Goal: Complete application form: Complete application form

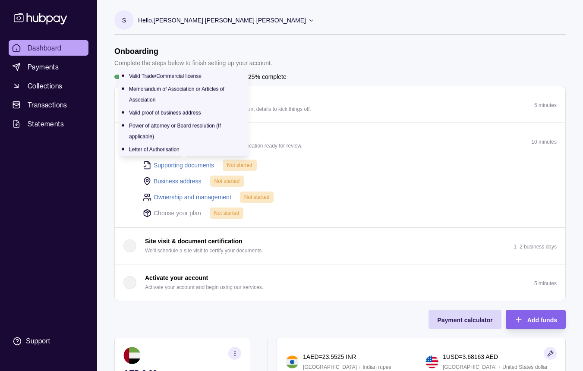
click at [166, 166] on link "Supporting documents" at bounding box center [184, 165] width 60 height 9
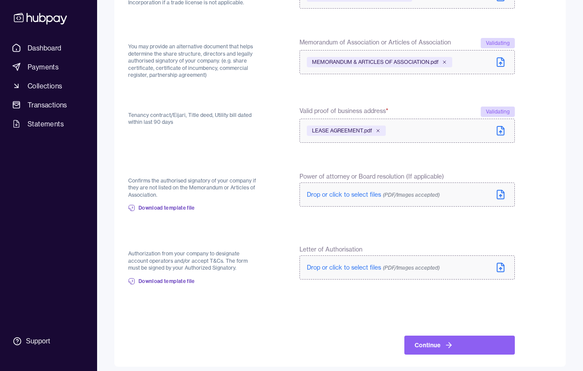
scroll to position [150, 0]
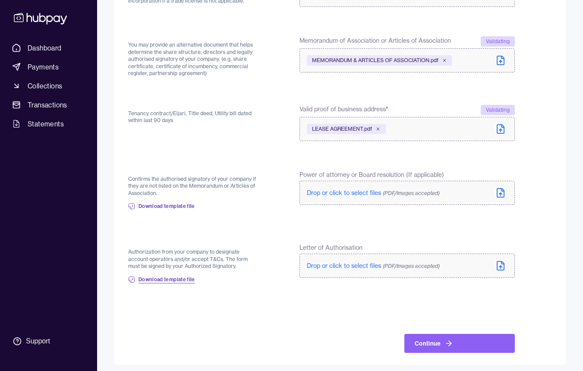
click at [182, 276] on span "Download template file" at bounding box center [167, 279] width 57 height 7
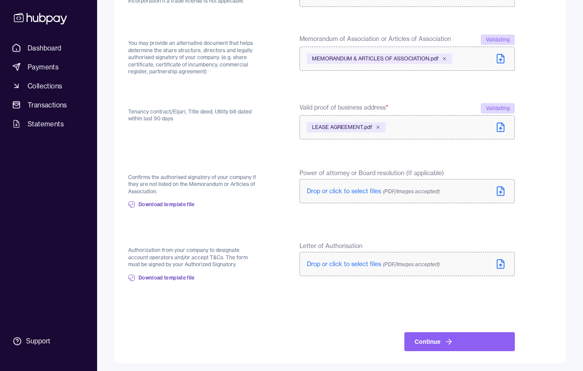
scroll to position [148, 0]
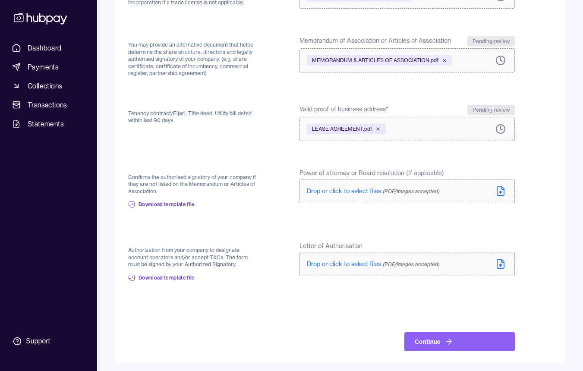
click at [343, 225] on form "Back Valid Trade or Commercial License confirms that your business is registere…" at bounding box center [340, 147] width 424 height 408
click at [435, 341] on button "Continue" at bounding box center [459, 341] width 110 height 19
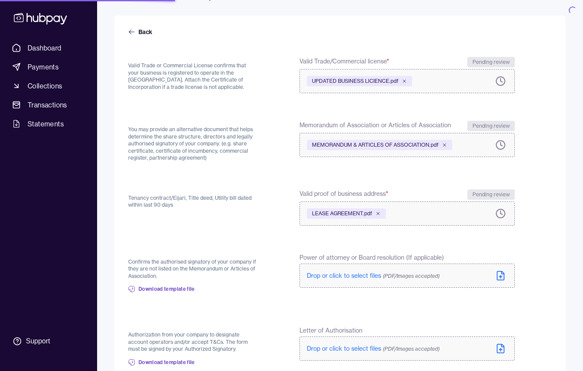
scroll to position [161, 0]
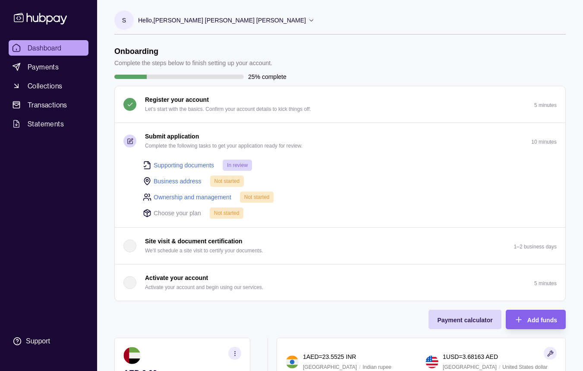
click at [173, 182] on link "Business address" at bounding box center [178, 180] width 48 height 9
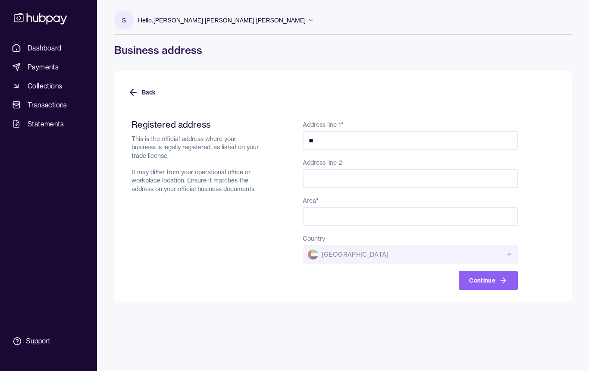
type input "*"
type input "**********"
click at [386, 176] on input "**********" at bounding box center [410, 178] width 215 height 19
type input "**********"
click at [372, 221] on input "Area *" at bounding box center [410, 216] width 215 height 19
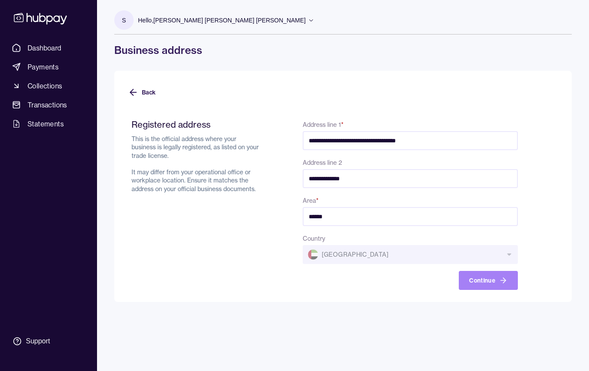
type input "*****"
click at [479, 284] on button "Continue" at bounding box center [488, 280] width 59 height 19
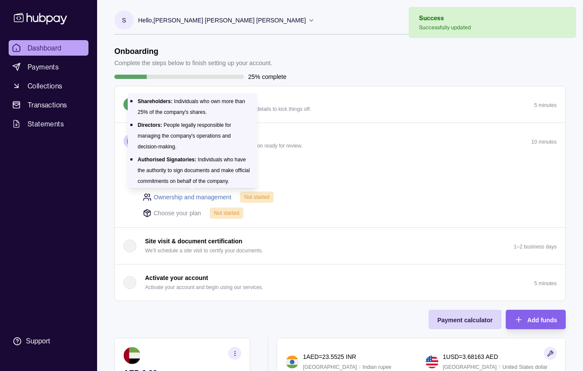
click at [211, 199] on link "Ownership and management" at bounding box center [193, 196] width 78 height 9
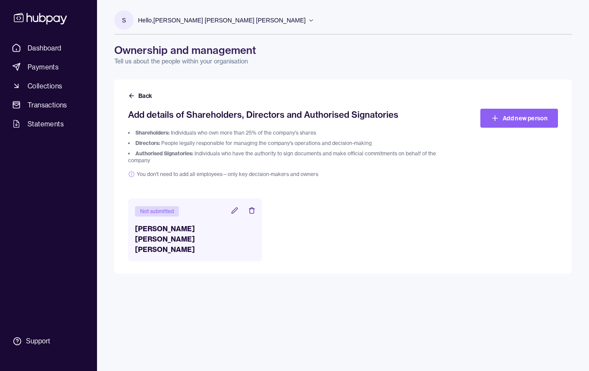
click at [235, 209] on icon at bounding box center [235, 211] width 6 height 6
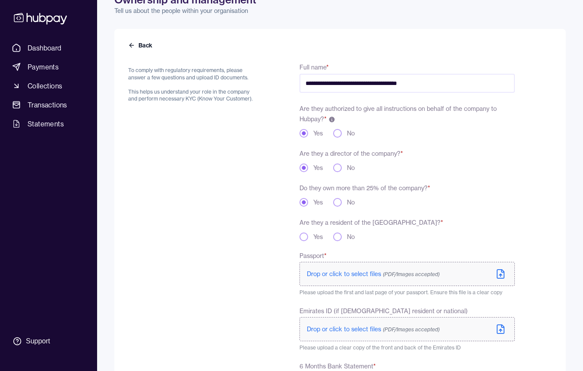
scroll to position [87, 0]
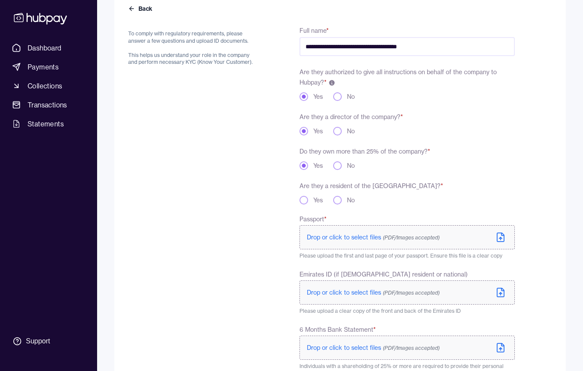
click at [305, 201] on button "Yes" at bounding box center [303, 200] width 9 height 9
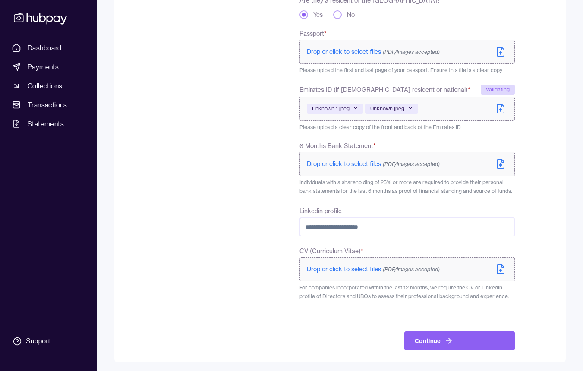
scroll to position [274, 0]
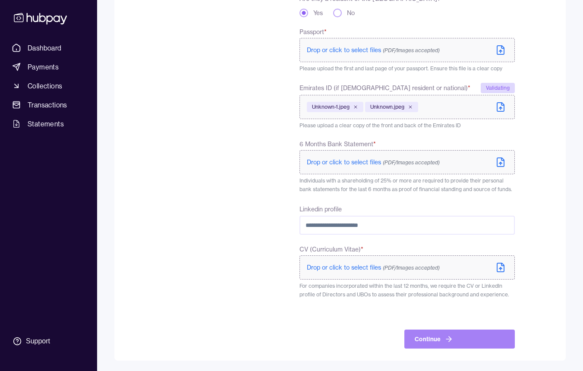
click at [443, 345] on button "Continue" at bounding box center [459, 339] width 110 height 19
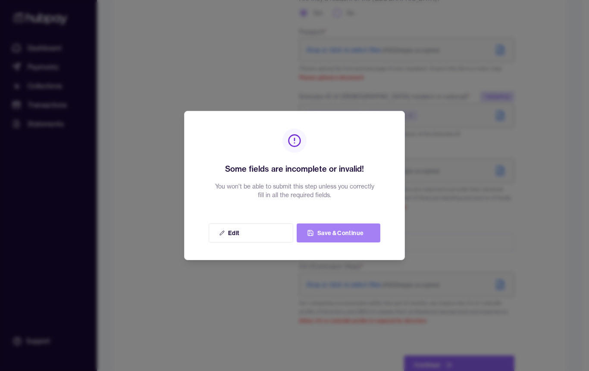
click at [331, 238] on button "Save & Continue" at bounding box center [339, 233] width 84 height 19
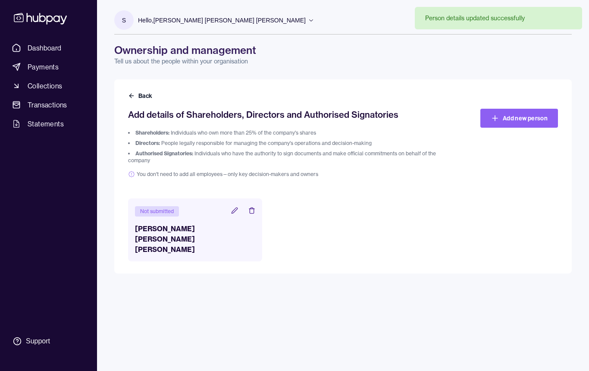
click at [238, 211] on icon at bounding box center [234, 210] width 7 height 7
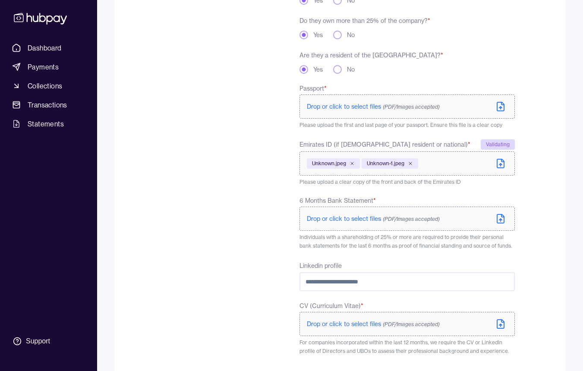
scroll to position [274, 0]
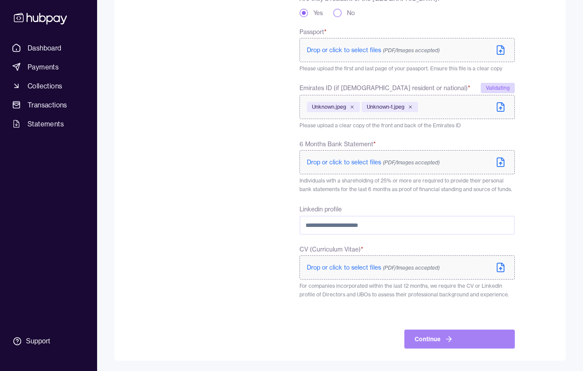
click at [444, 339] on icon "submit" at bounding box center [448, 339] width 9 height 9
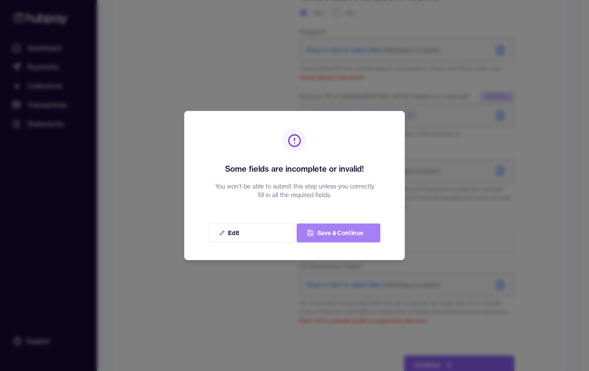
click at [328, 227] on button "Save & Continue" at bounding box center [339, 233] width 84 height 19
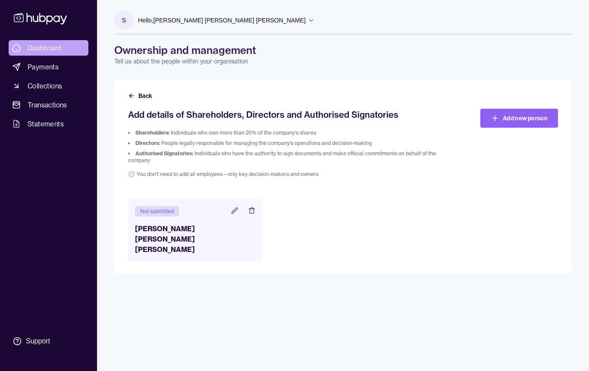
click at [44, 47] on span "Dashboard" at bounding box center [45, 48] width 34 height 10
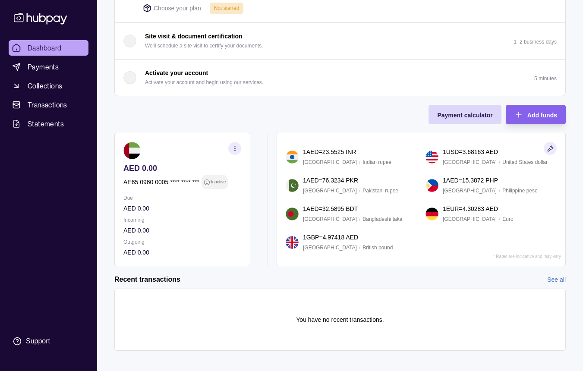
scroll to position [212, 0]
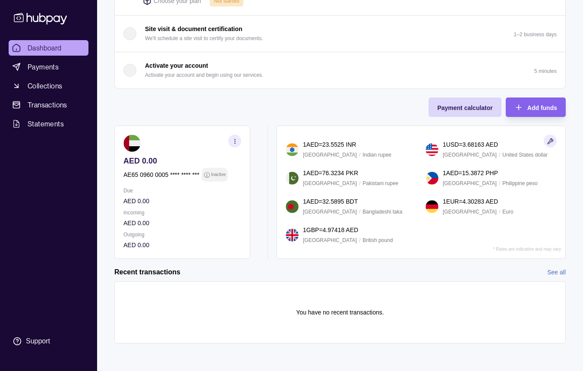
drag, startPoint x: 326, startPoint y: 249, endPoint x: 363, endPoint y: 249, distance: 36.7
click at [363, 149] on div "1 AED = 23.5525 INR" at bounding box center [360, 144] width 114 height 9
drag, startPoint x: 445, startPoint y: 249, endPoint x: 508, endPoint y: 249, distance: 62.6
click at [508, 149] on div "1 USD = 3.68163 AED" at bounding box center [500, 144] width 114 height 9
click at [510, 244] on section "1 AED = 23.5525 INR [GEOGRAPHIC_DATA] / Indian rupee 1 USD = 3.68163 AED [GEOGR…" at bounding box center [421, 192] width 289 height 133
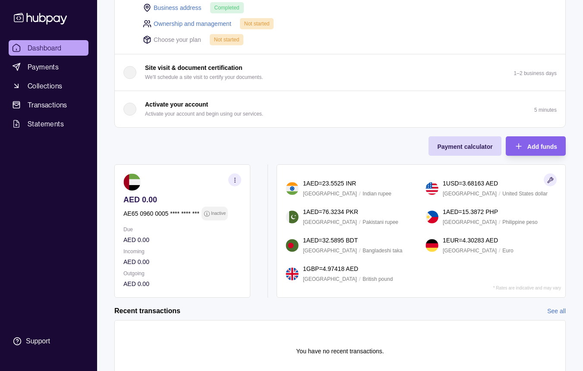
scroll to position [172, 0]
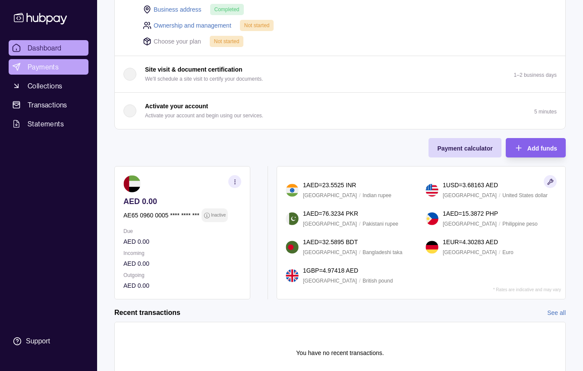
click at [44, 66] on span "Payments" at bounding box center [43, 67] width 31 height 10
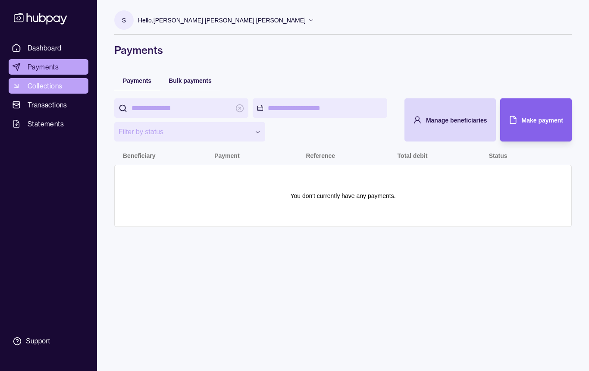
click at [62, 86] on span "Collections" at bounding box center [45, 86] width 35 height 10
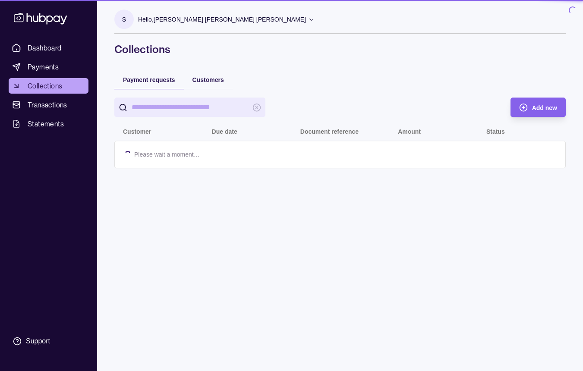
click at [61, 123] on span "Statements" at bounding box center [46, 124] width 36 height 10
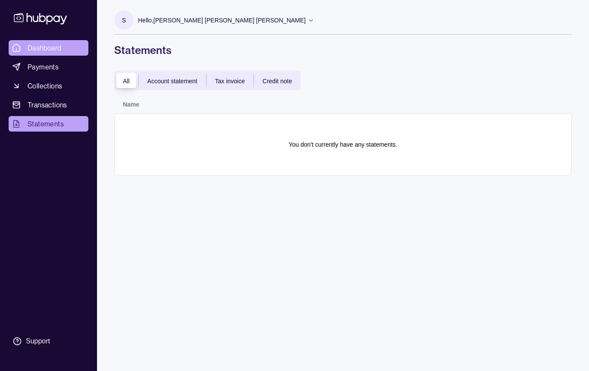
click at [49, 53] on link "Dashboard" at bounding box center [49, 48] width 80 height 16
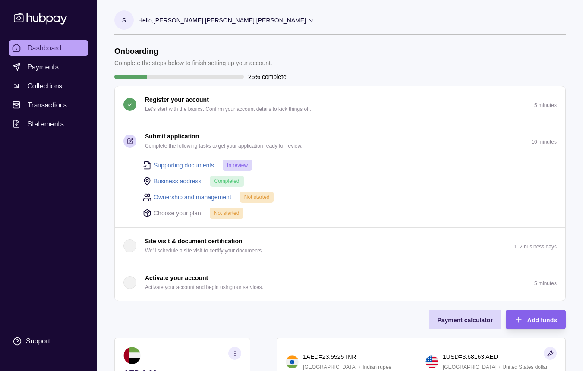
click at [165, 199] on link "Ownership and management" at bounding box center [193, 196] width 78 height 9
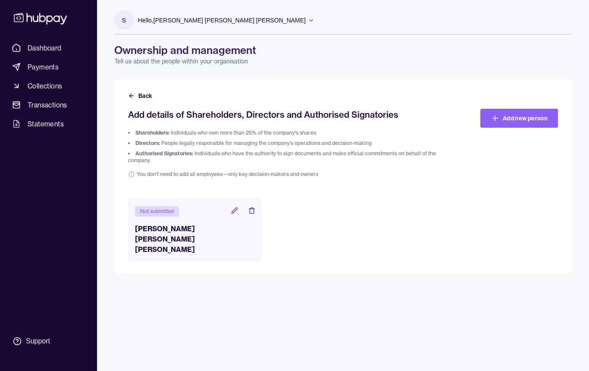
click at [234, 212] on icon at bounding box center [235, 211] width 6 height 6
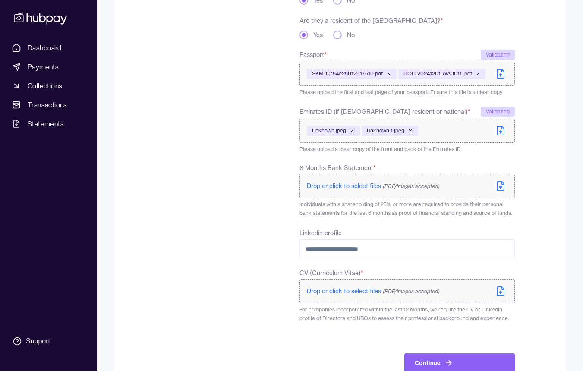
scroll to position [276, 0]
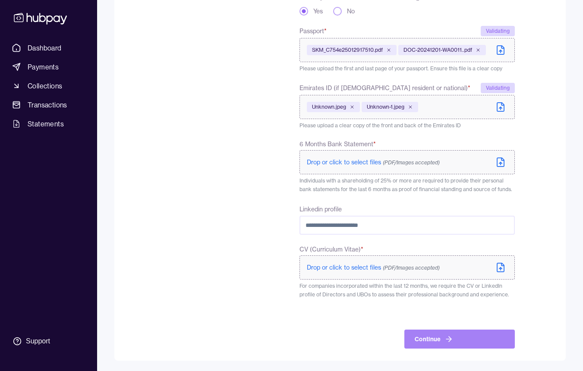
click at [445, 333] on button "Continue" at bounding box center [459, 339] width 110 height 19
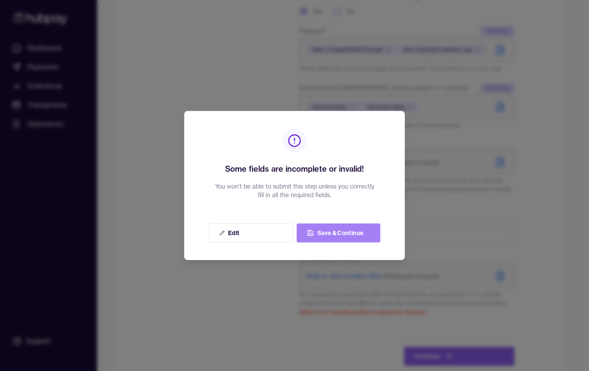
click at [337, 228] on button "Save & Continue" at bounding box center [339, 233] width 84 height 19
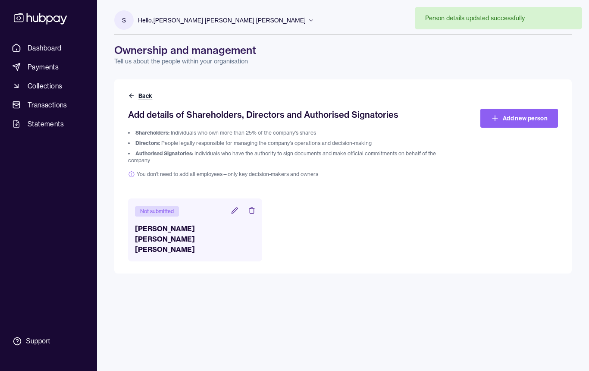
click at [139, 98] on button "Back" at bounding box center [141, 95] width 26 height 9
